Goal: Task Accomplishment & Management: Use online tool/utility

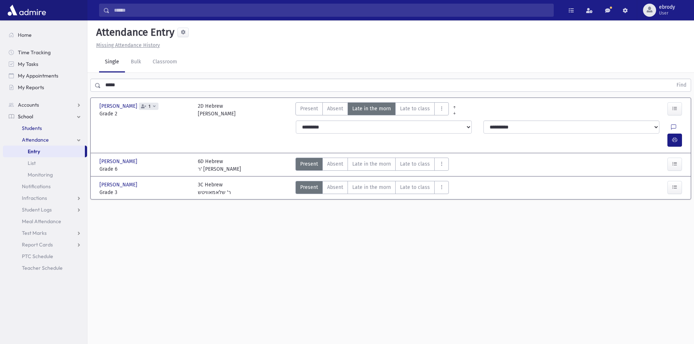
click at [30, 129] on span "Students" at bounding box center [32, 128] width 20 height 7
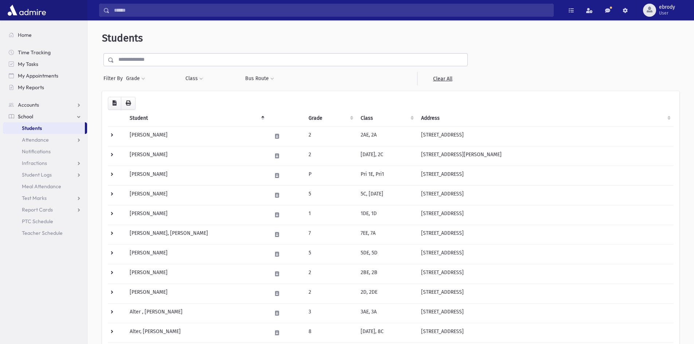
click at [153, 60] on input "text" at bounding box center [290, 59] width 353 height 13
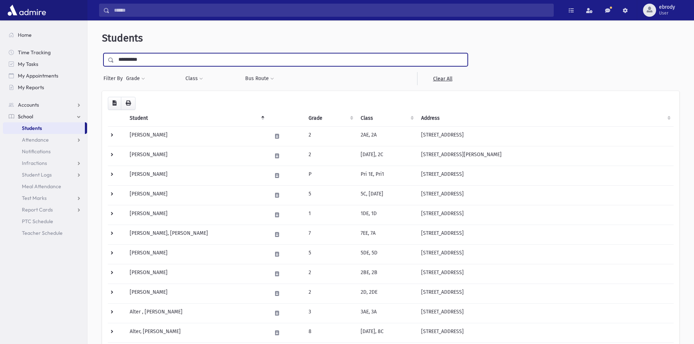
type input "**********"
click at [102, 53] on input "submit" at bounding box center [112, 58] width 20 height 10
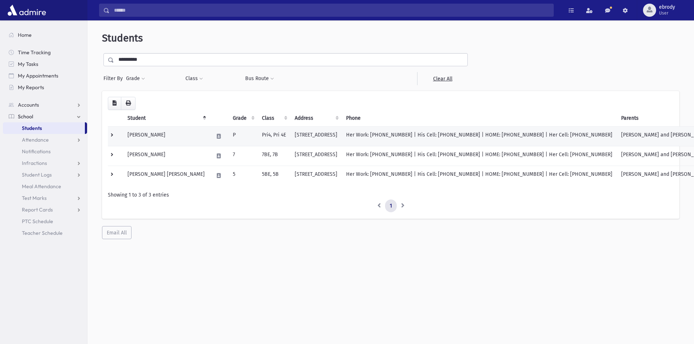
click at [311, 135] on td "[STREET_ADDRESS]" at bounding box center [315, 136] width 51 height 20
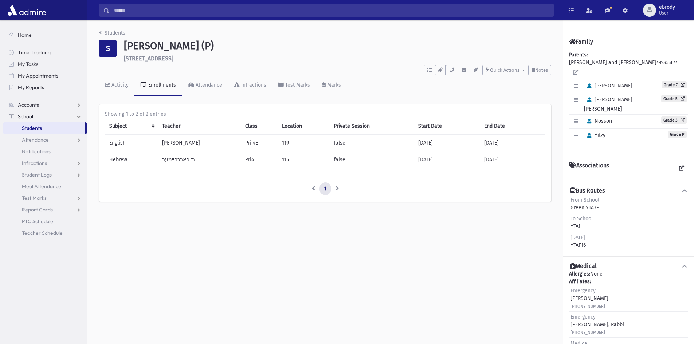
drag, startPoint x: 581, startPoint y: 214, endPoint x: 573, endPoint y: 214, distance: 7.7
click at [573, 215] on div "To School YTA1" at bounding box center [582, 222] width 22 height 15
click at [571, 215] on div "To School YTA1" at bounding box center [582, 222] width 22 height 15
drag, startPoint x: 576, startPoint y: 232, endPoint x: 565, endPoint y: 235, distance: 11.7
click at [575, 234] on div "Friday YTAF16" at bounding box center [578, 241] width 15 height 15
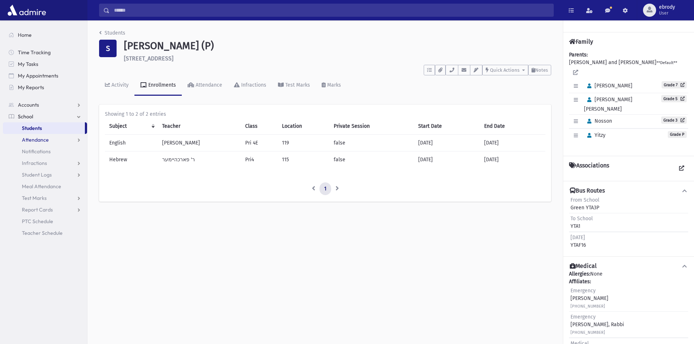
click at [51, 134] on link "Attendance" at bounding box center [45, 140] width 84 height 12
click at [41, 149] on link "Entry" at bounding box center [45, 152] width 84 height 12
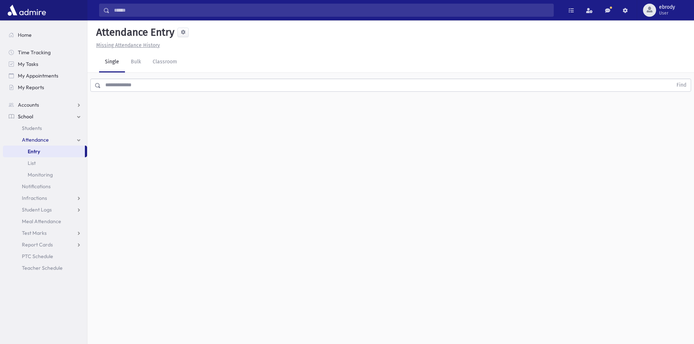
drag, startPoint x: 0, startPoint y: 0, endPoint x: 131, endPoint y: 83, distance: 155.1
click at [132, 75] on div "Find" at bounding box center [390, 84] width 607 height 22
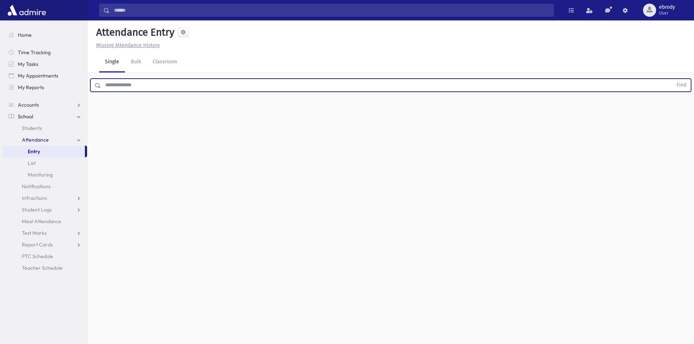
click at [131, 83] on input "text" at bounding box center [387, 85] width 572 height 13
type input "******"
click at [672, 79] on button "Find" at bounding box center [681, 85] width 19 height 12
